Goal: Check status: Check status

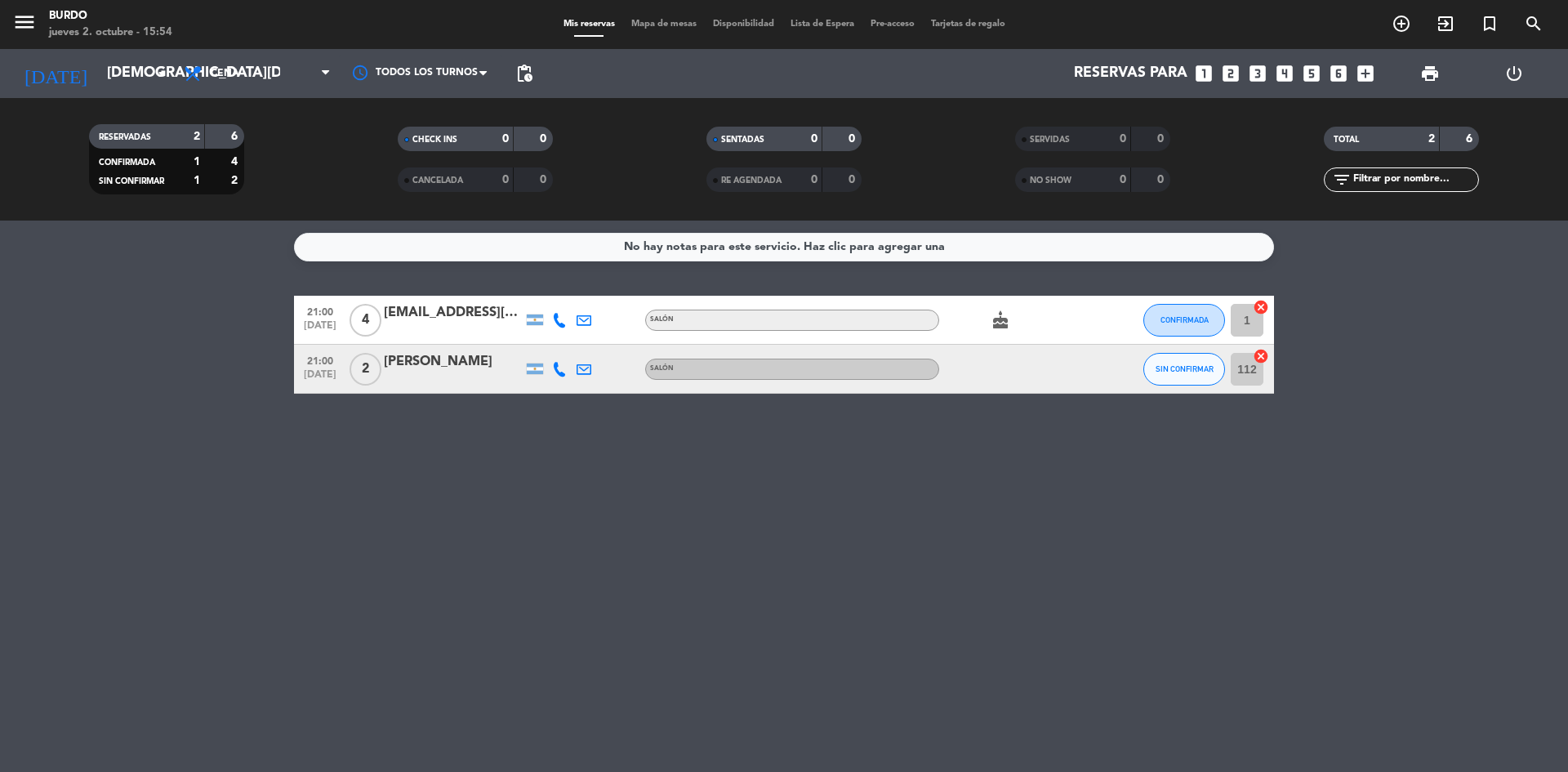
click at [995, 322] on icon "cake" at bounding box center [1000, 320] width 19 height 19
click at [127, 68] on input "[DEMOGRAPHIC_DATA][DATE]" at bounding box center [193, 74] width 189 height 33
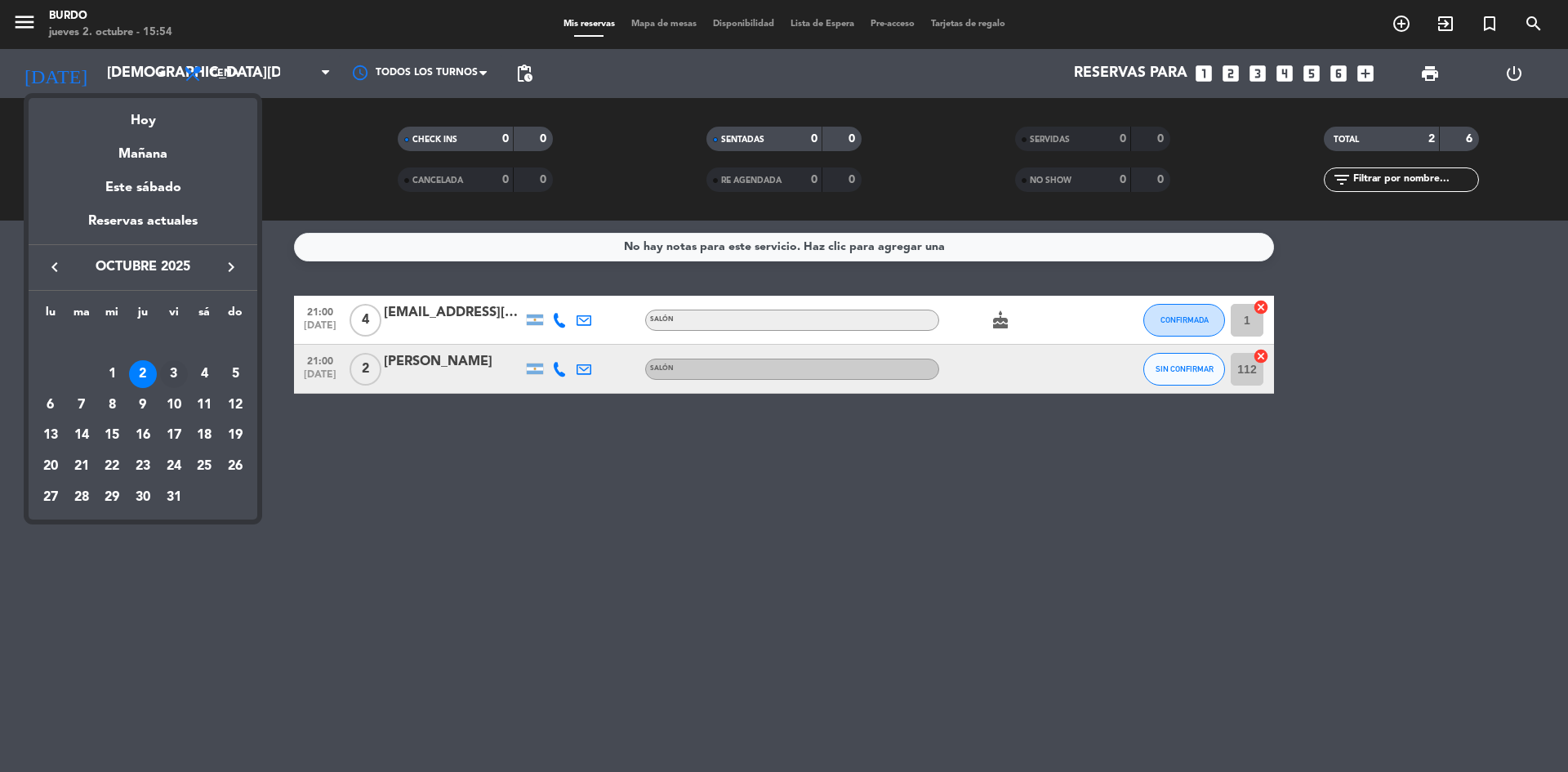
click at [172, 372] on div "3" at bounding box center [174, 374] width 28 height 28
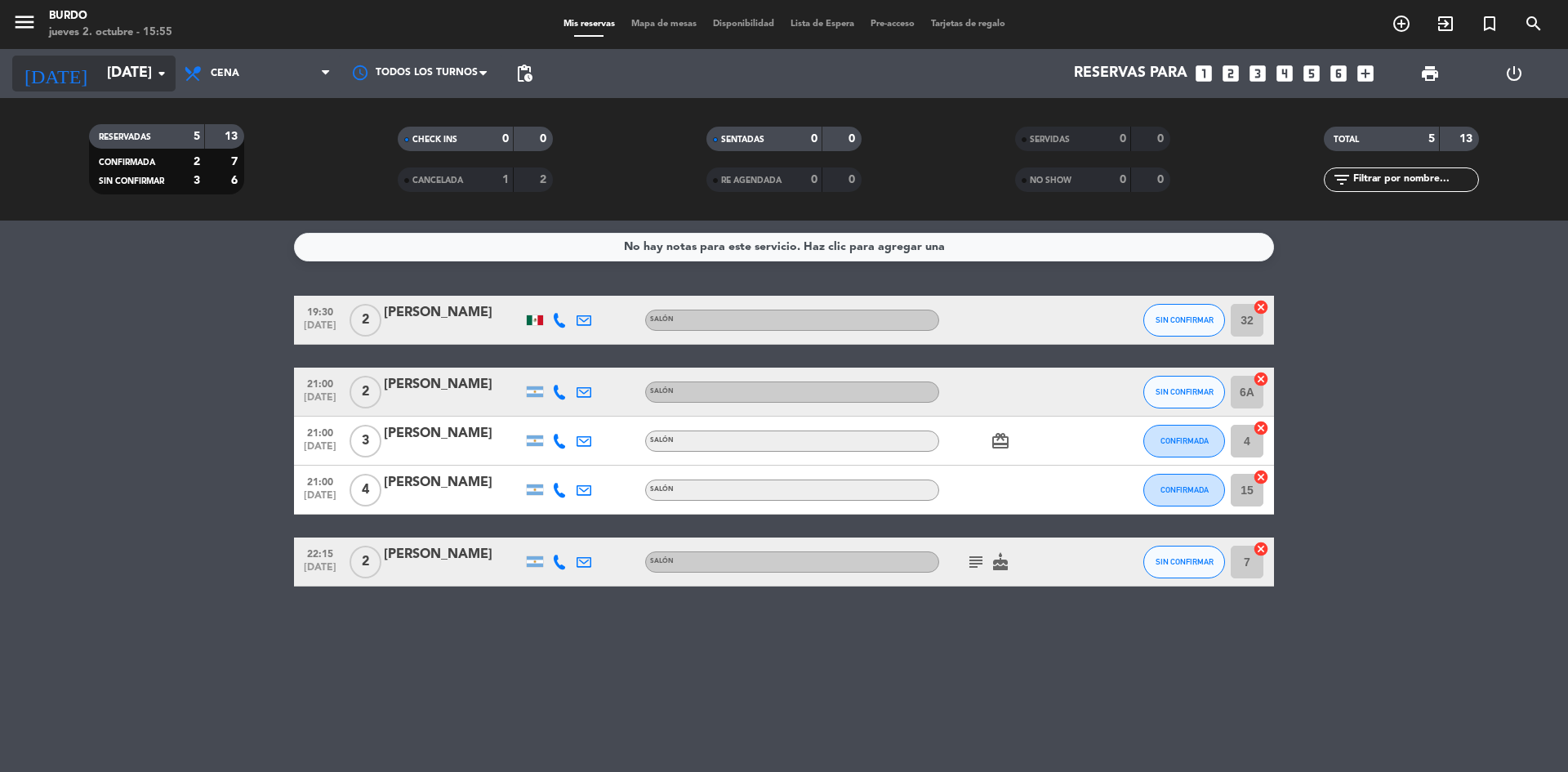
click at [114, 78] on input "[DATE]" at bounding box center [193, 74] width 189 height 33
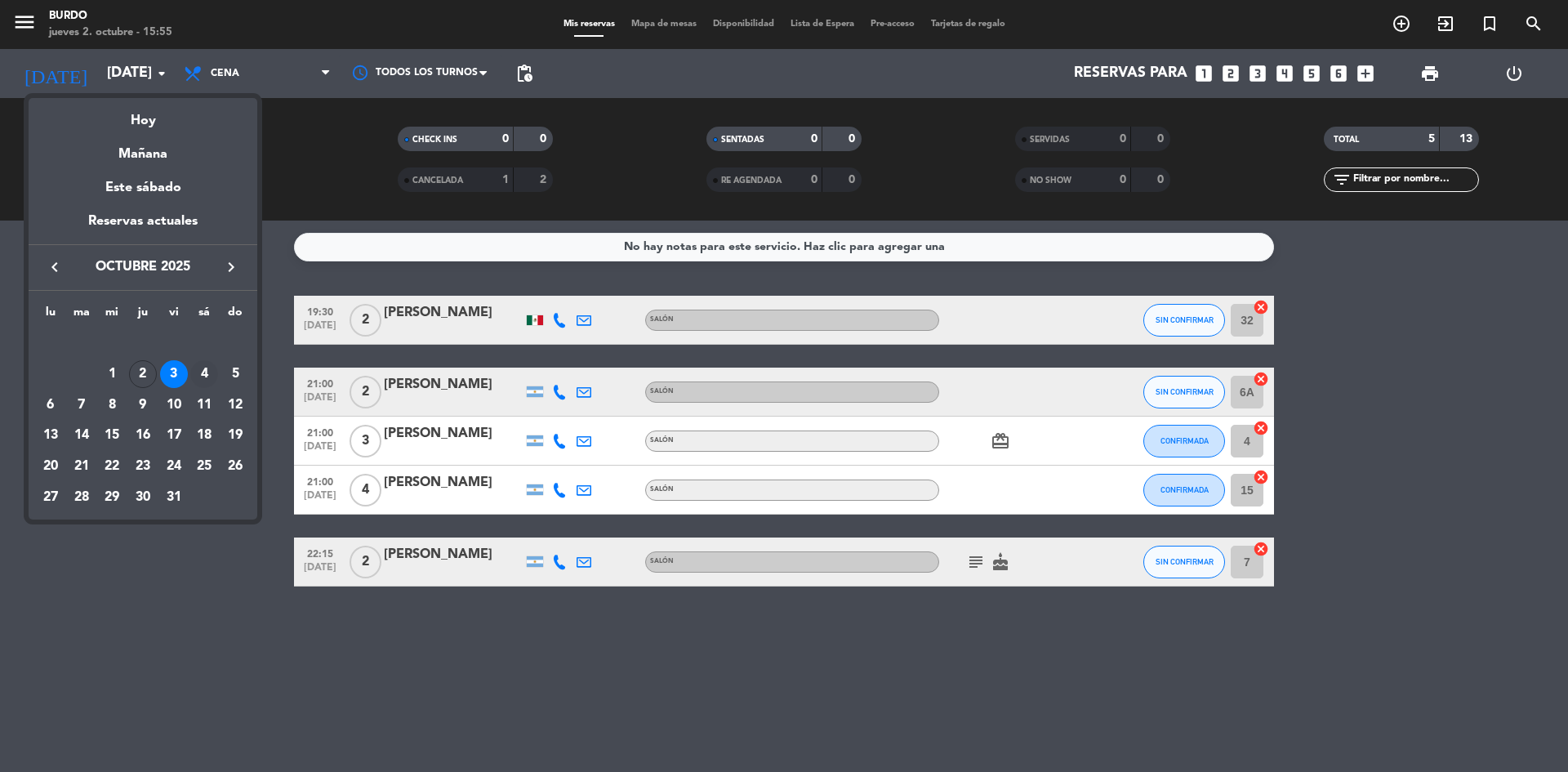
click at [203, 371] on div "4" at bounding box center [203, 374] width 28 height 28
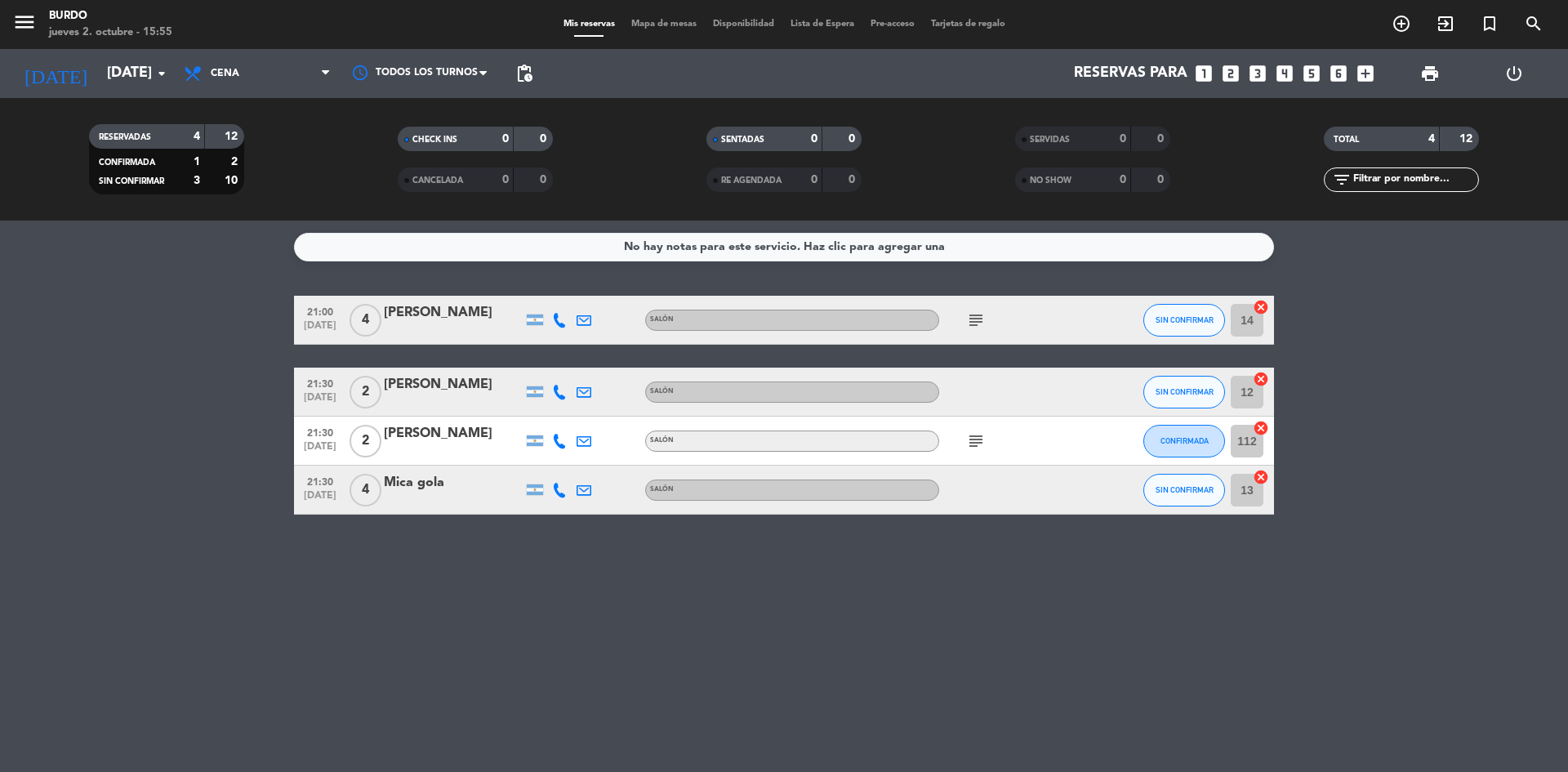
click at [974, 439] on icon "subject" at bounding box center [976, 441] width 19 height 19
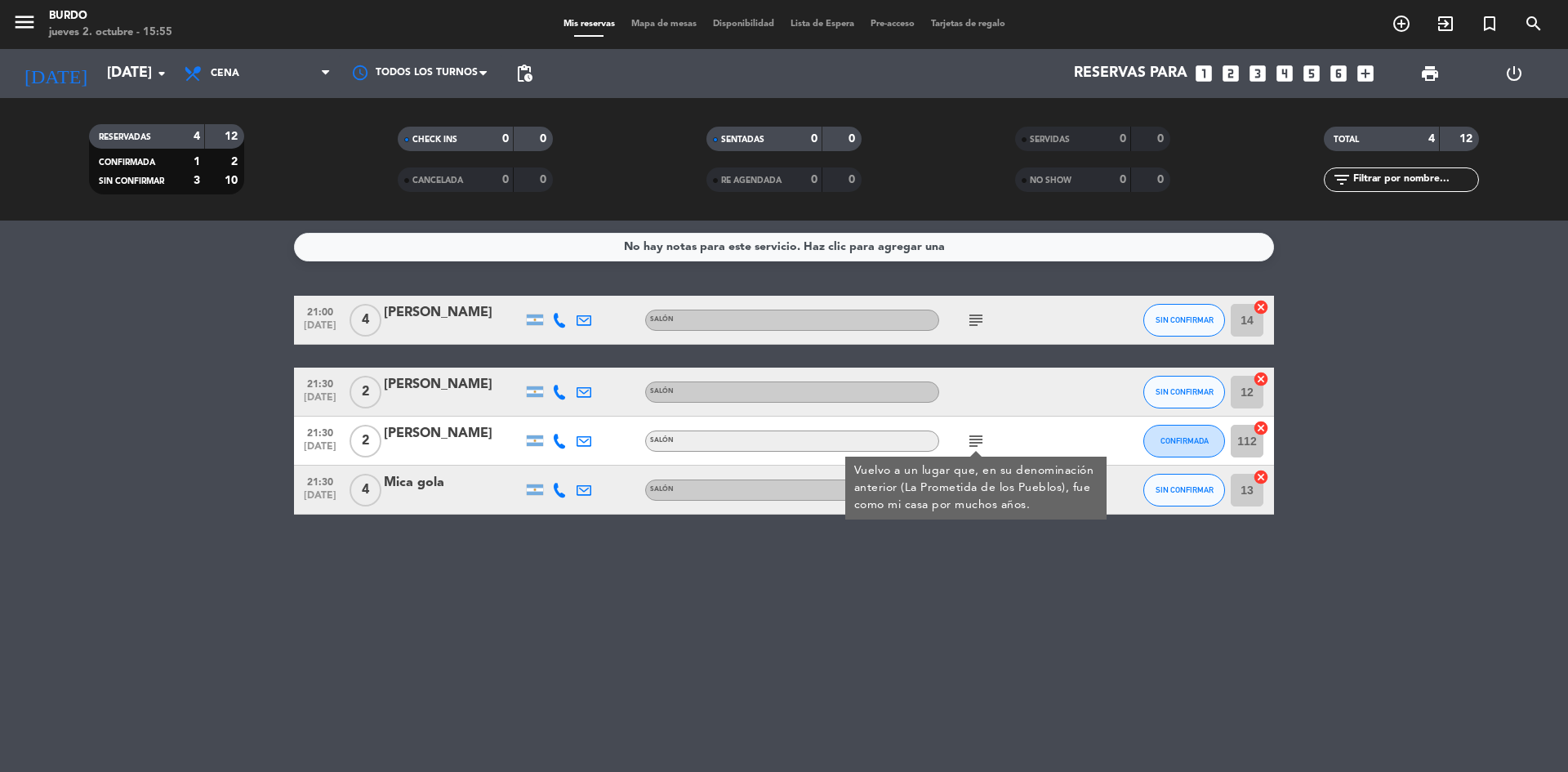
click at [973, 318] on icon "subject" at bounding box center [976, 320] width 19 height 19
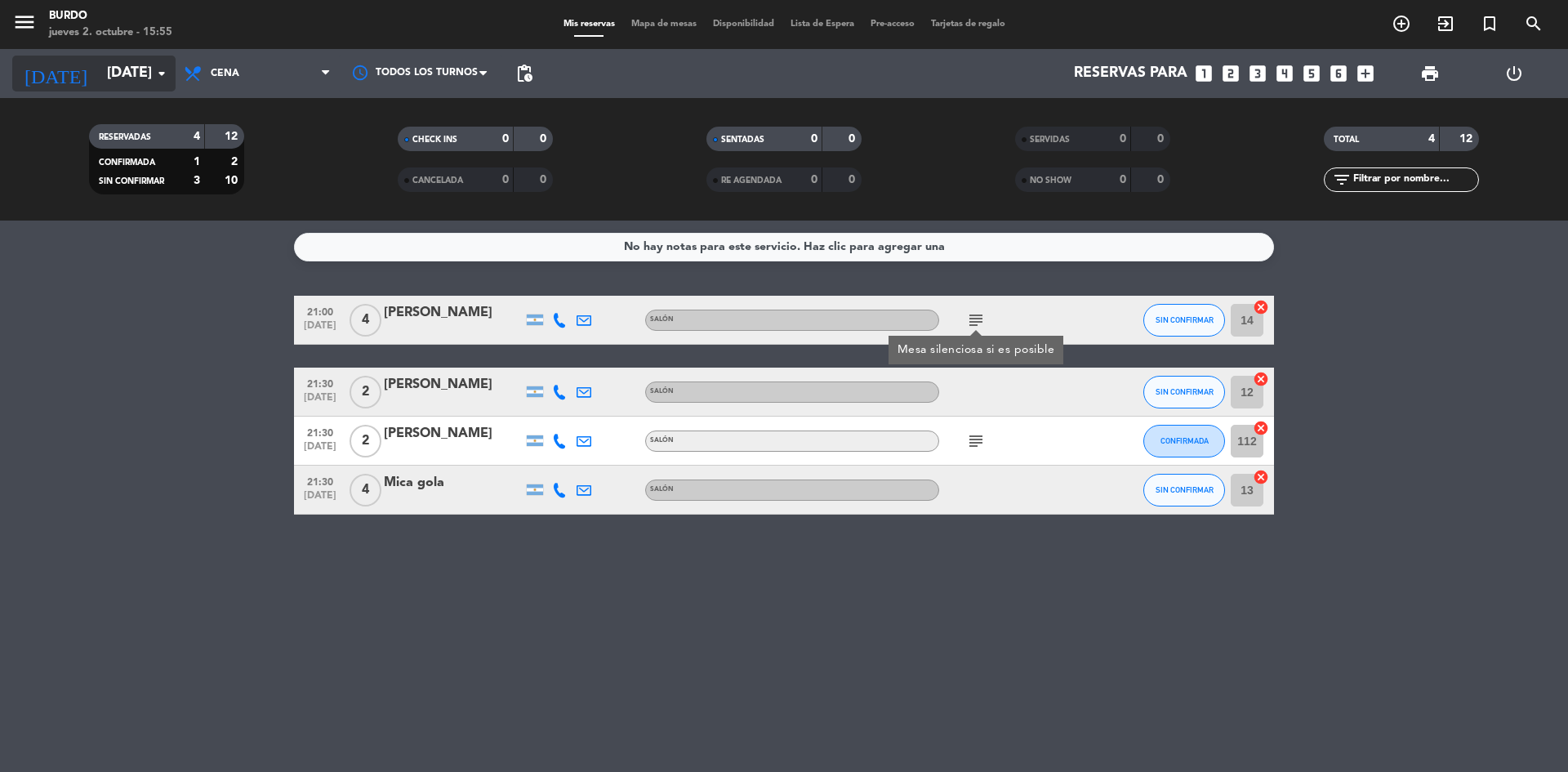
click at [102, 64] on input "[DATE]" at bounding box center [193, 74] width 189 height 33
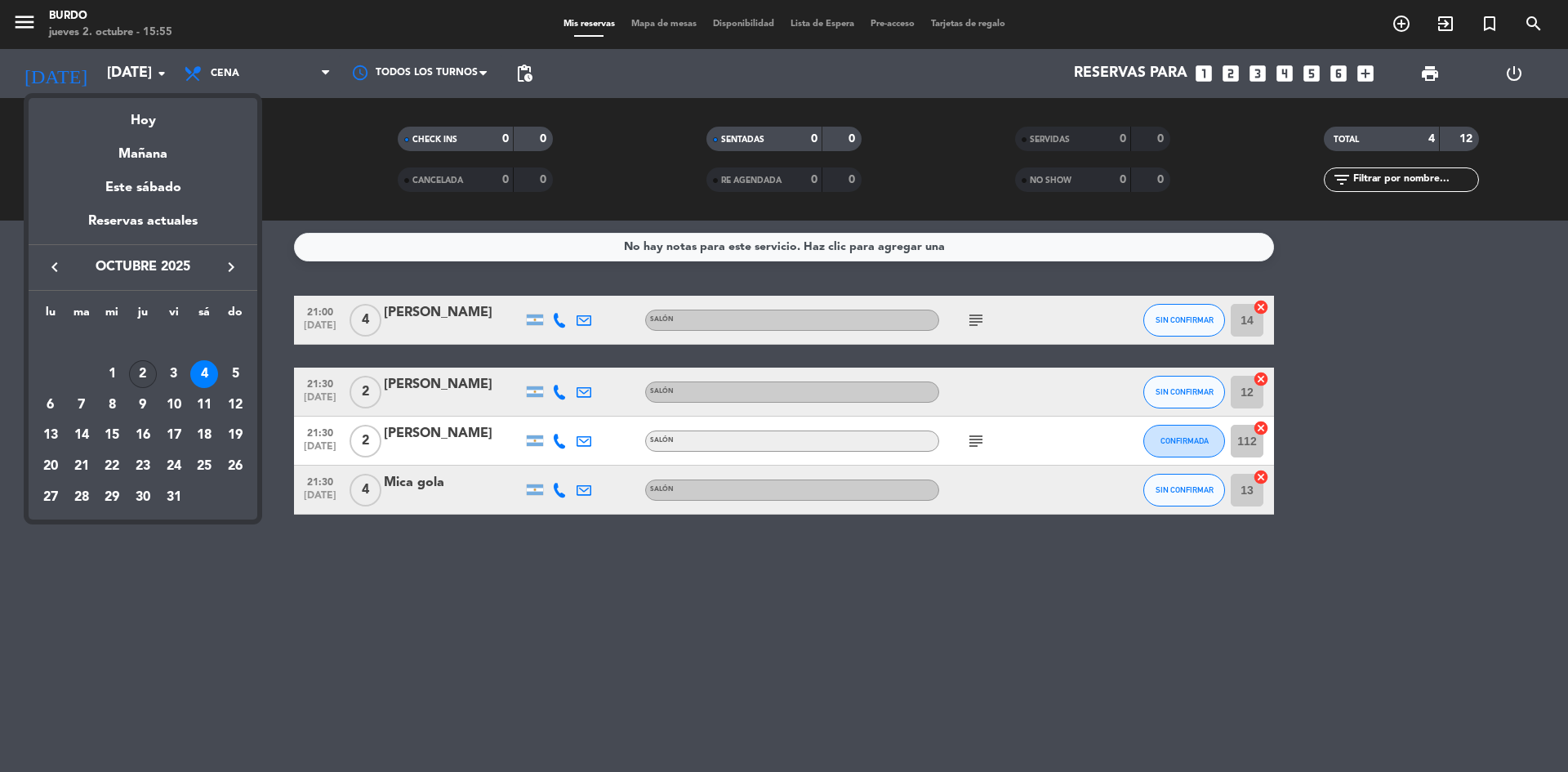
click at [136, 376] on div "2" at bounding box center [142, 374] width 28 height 28
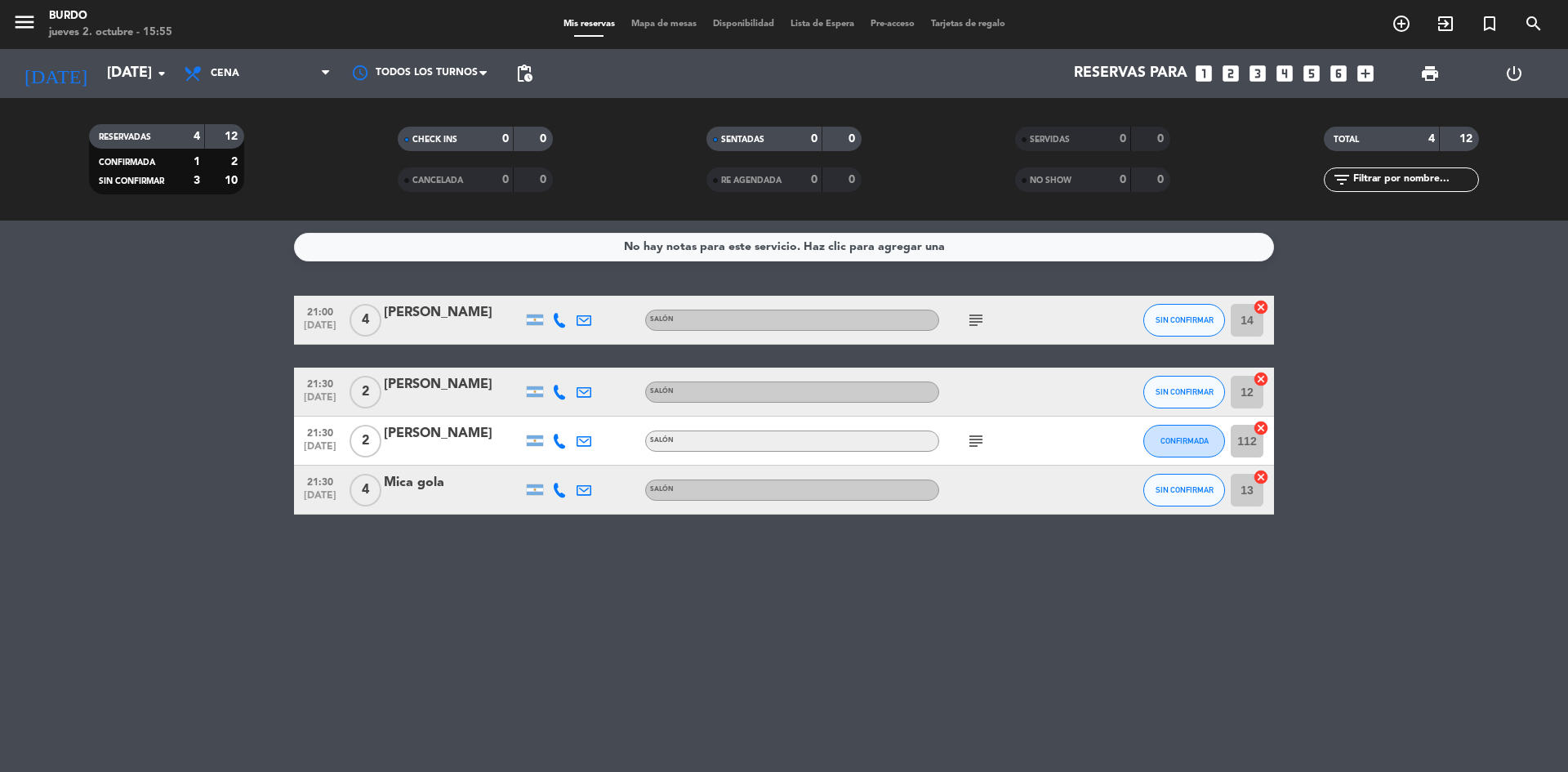
type input "[DEMOGRAPHIC_DATA][DATE]"
